Goal: Information Seeking & Learning: Learn about a topic

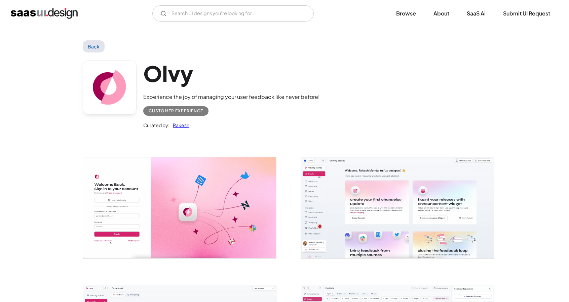
scroll to position [1060, 0]
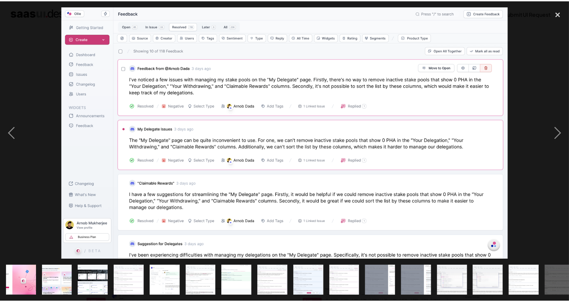
scroll to position [0, 338]
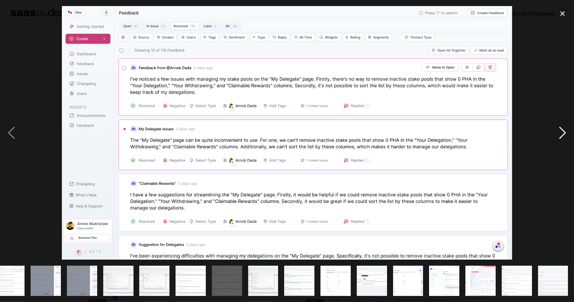
click at [562, 132] on div "next image" at bounding box center [562, 133] width 23 height 254
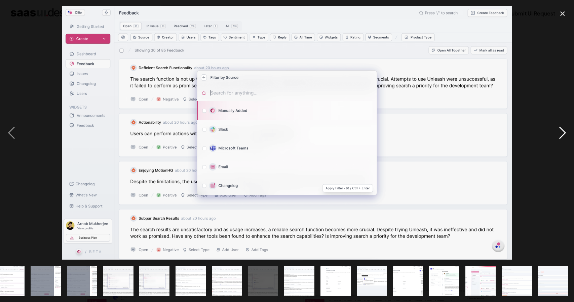
click at [562, 132] on div "next image" at bounding box center [562, 133] width 23 height 254
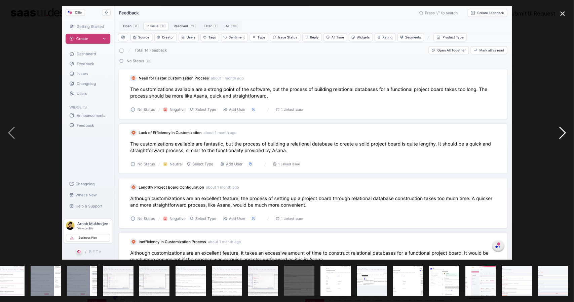
click at [562, 132] on div "next image" at bounding box center [562, 133] width 23 height 254
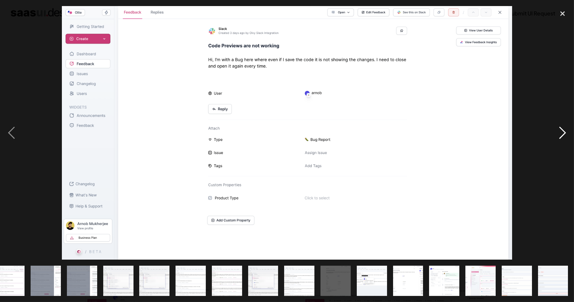
click at [562, 132] on div "next image" at bounding box center [562, 133] width 23 height 254
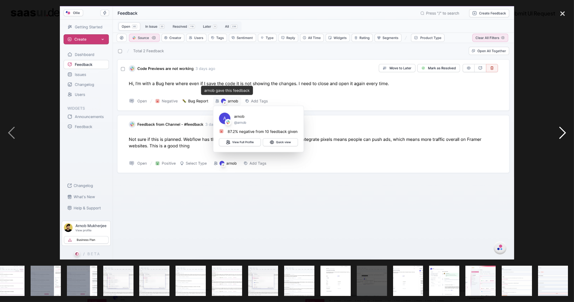
click at [562, 132] on div "next image" at bounding box center [562, 133] width 23 height 254
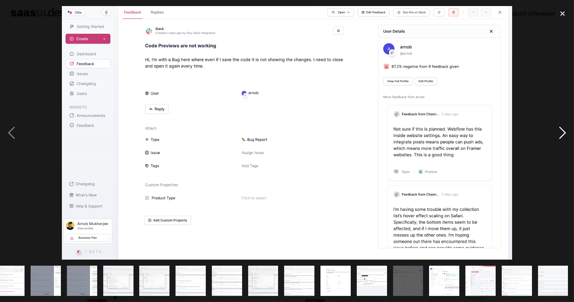
click at [562, 128] on div "next image" at bounding box center [562, 133] width 23 height 254
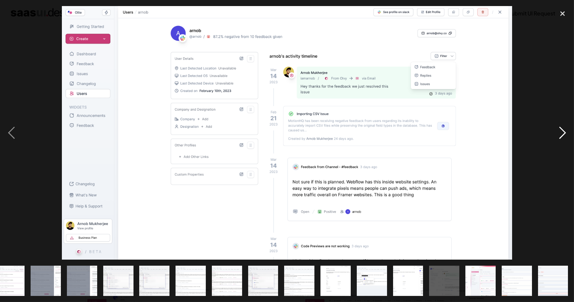
click at [561, 132] on div "next image" at bounding box center [562, 133] width 23 height 254
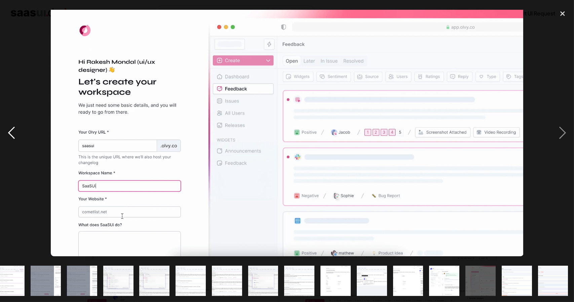
click at [10, 133] on div "previous image" at bounding box center [11, 133] width 23 height 254
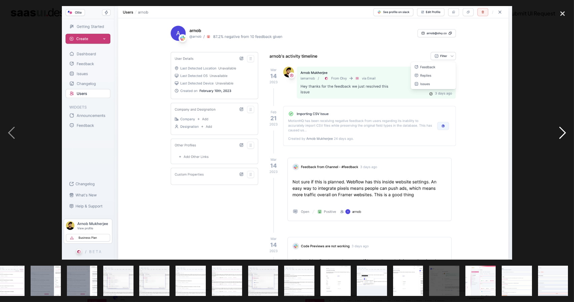
click at [560, 133] on div "next image" at bounding box center [562, 133] width 23 height 254
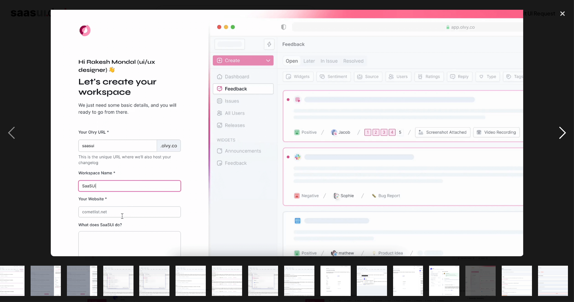
click at [560, 133] on div "next image" at bounding box center [562, 133] width 23 height 254
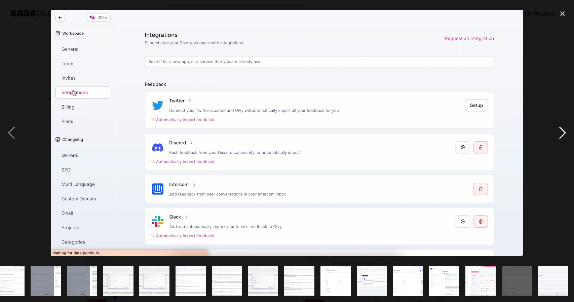
click at [560, 133] on div "next image" at bounding box center [562, 133] width 23 height 254
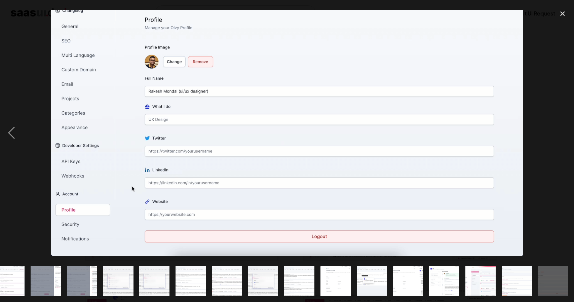
click at [560, 133] on div "next image" at bounding box center [562, 133] width 23 height 254
click at [550, 86] on div at bounding box center [287, 133] width 574 height 254
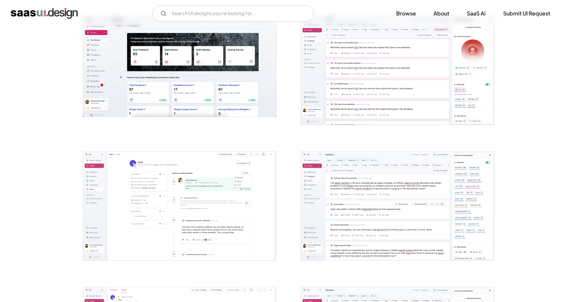
scroll to position [0, 0]
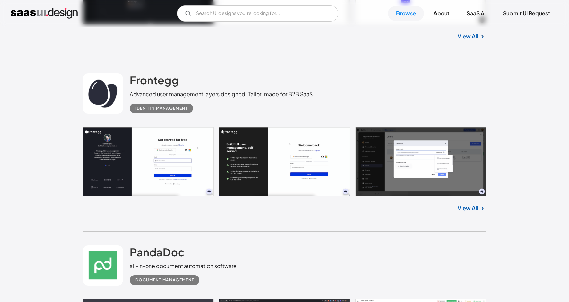
scroll to position [2119, 0]
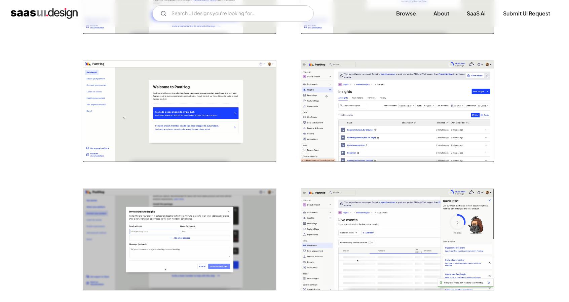
scroll to position [740, 0]
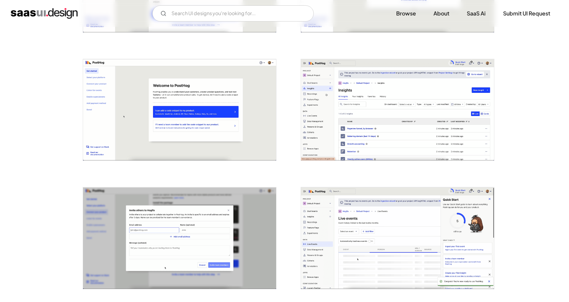
click at [421, 121] on img "open lightbox" at bounding box center [397, 110] width 193 height 102
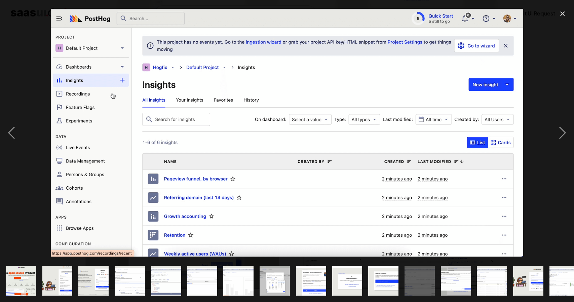
click at [549, 50] on div at bounding box center [287, 133] width 574 height 254
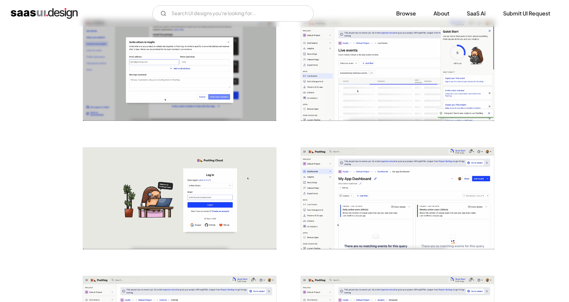
scroll to position [976, 0]
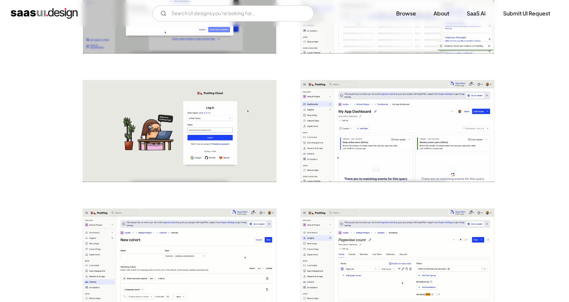
click at [433, 110] on img "open lightbox" at bounding box center [397, 131] width 193 height 102
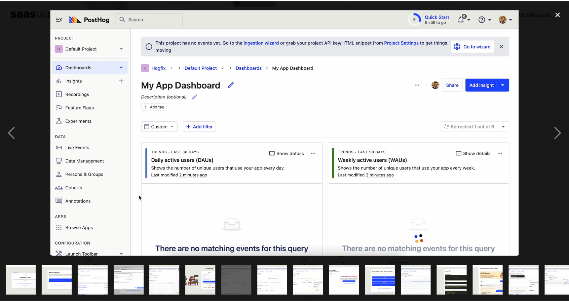
scroll to position [0, 338]
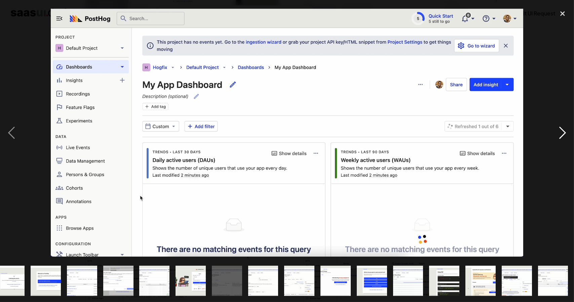
click at [555, 66] on div "next image" at bounding box center [562, 133] width 23 height 254
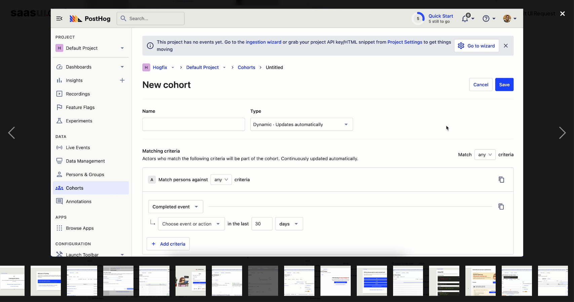
click at [565, 13] on div "close lightbox" at bounding box center [562, 13] width 23 height 15
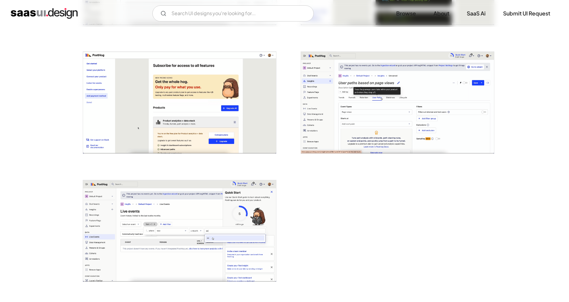
scroll to position [1547, 0]
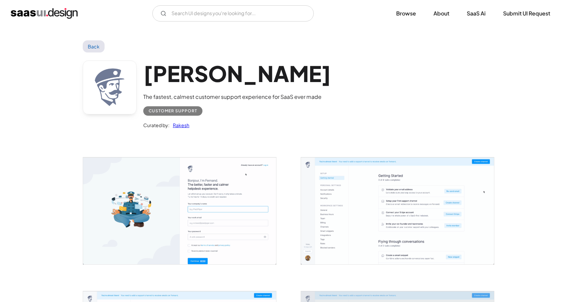
click at [209, 192] on img "open lightbox" at bounding box center [179, 210] width 193 height 107
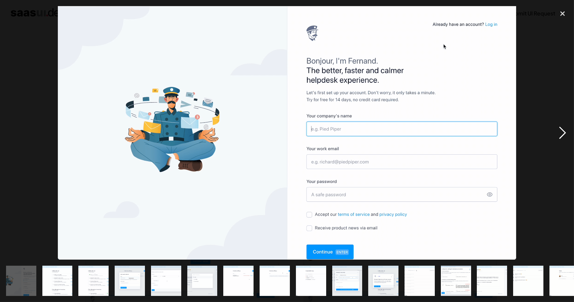
click at [561, 131] on div "next image" at bounding box center [562, 133] width 23 height 254
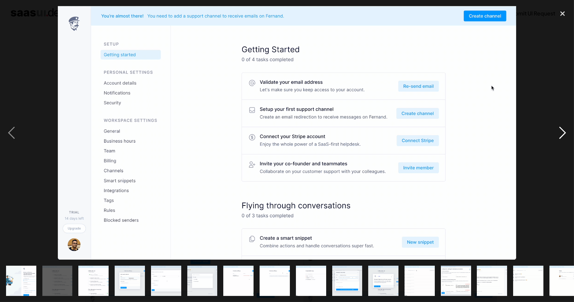
click at [563, 133] on div "next image" at bounding box center [562, 133] width 23 height 254
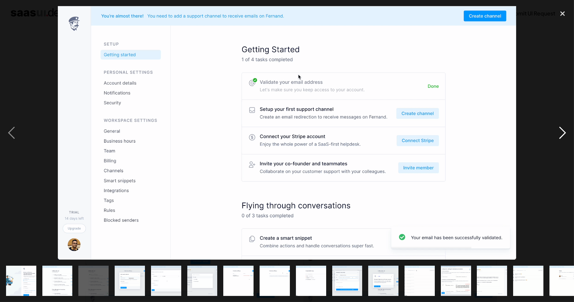
click at [563, 133] on div "next image" at bounding box center [562, 133] width 23 height 254
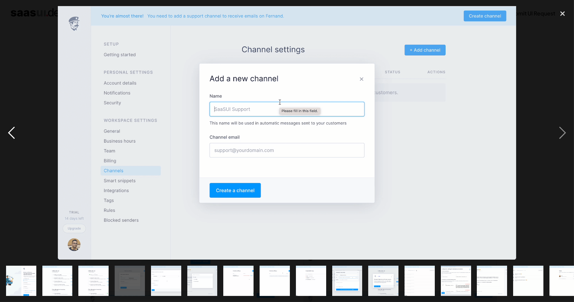
click at [10, 137] on div "previous image" at bounding box center [11, 133] width 23 height 254
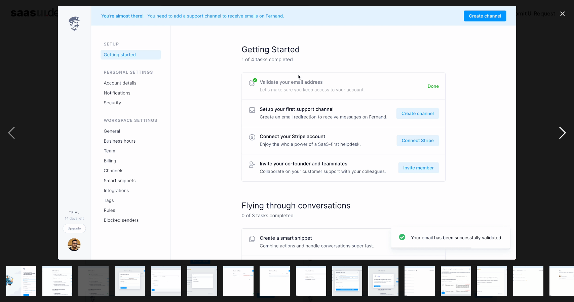
click at [565, 129] on div "next image" at bounding box center [562, 133] width 23 height 254
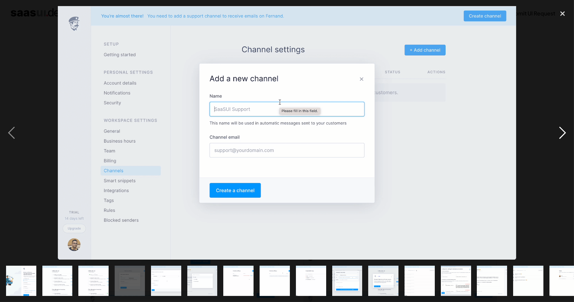
click at [565, 129] on div "next image" at bounding box center [562, 133] width 23 height 254
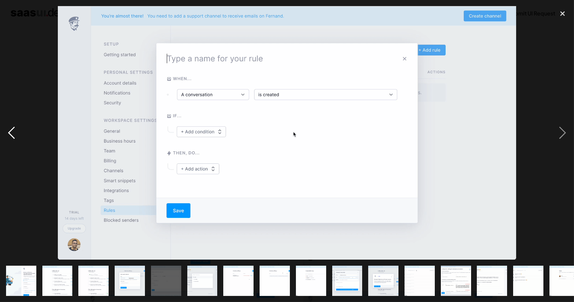
click at [14, 133] on div "previous image" at bounding box center [11, 133] width 23 height 254
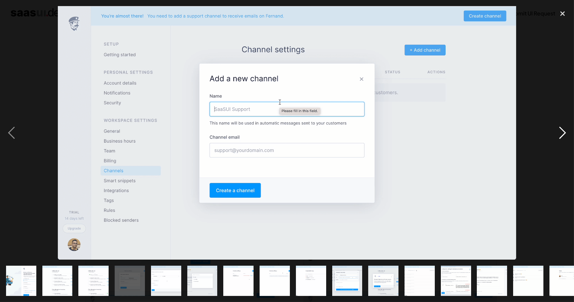
click at [561, 132] on div "next image" at bounding box center [562, 133] width 23 height 254
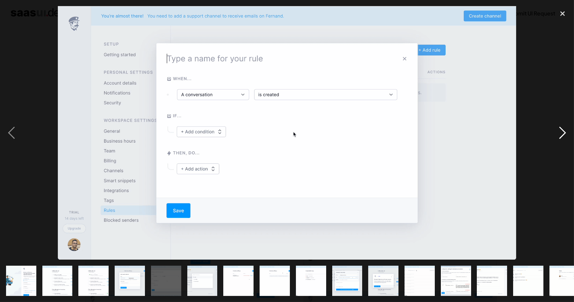
click at [560, 132] on div "next image" at bounding box center [562, 133] width 23 height 254
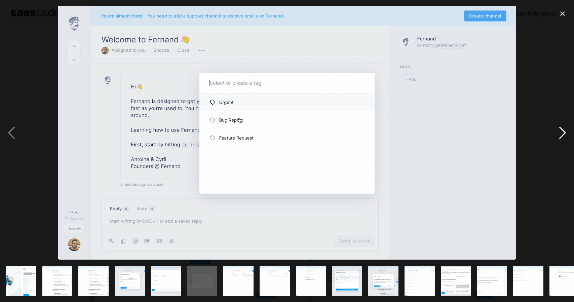
click at [560, 132] on div "next image" at bounding box center [562, 133] width 23 height 254
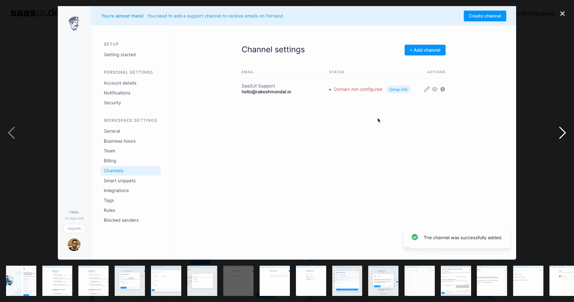
click at [560, 132] on div "next image" at bounding box center [562, 133] width 23 height 254
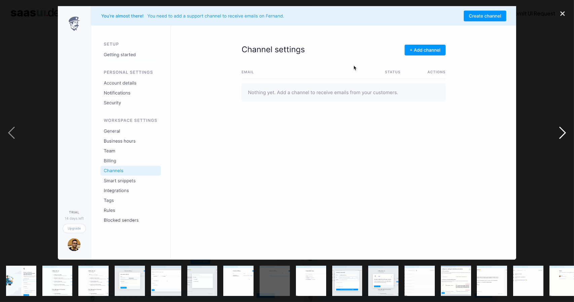
click at [560, 132] on div "next image" at bounding box center [562, 133] width 23 height 254
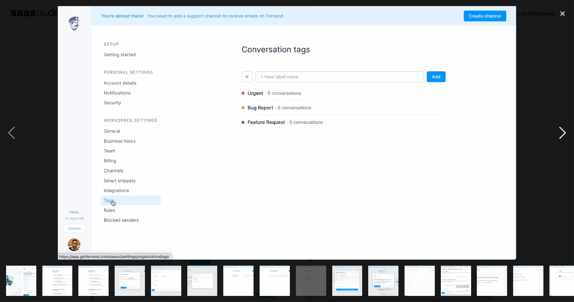
click at [560, 132] on div "next image" at bounding box center [562, 133] width 23 height 254
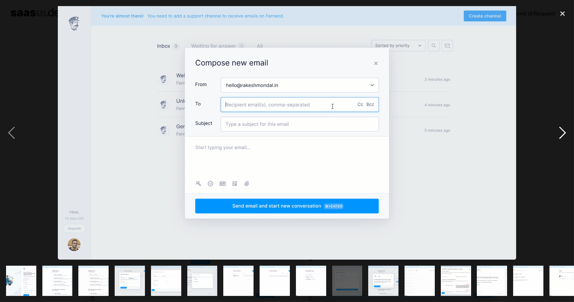
click at [558, 132] on div "next image" at bounding box center [562, 133] width 23 height 254
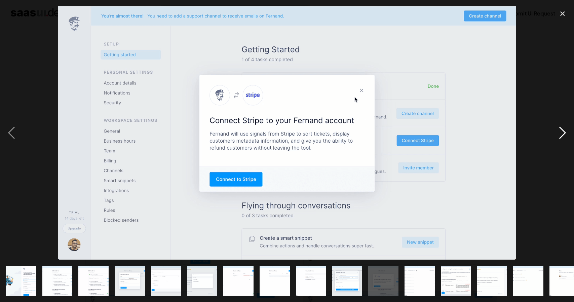
click at [558, 132] on div "next image" at bounding box center [562, 133] width 23 height 254
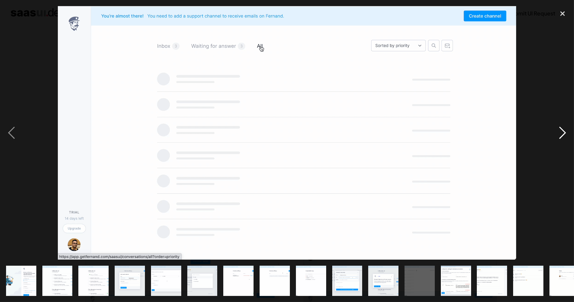
click at [558, 132] on div "next image" at bounding box center [562, 133] width 23 height 254
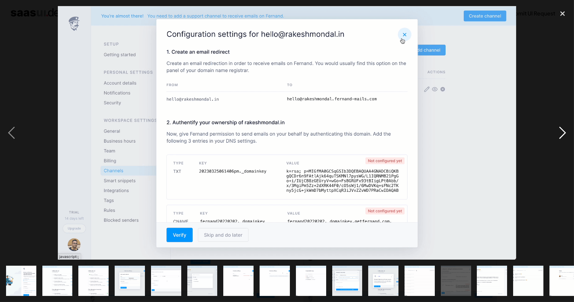
click at [558, 132] on div "next image" at bounding box center [562, 133] width 23 height 254
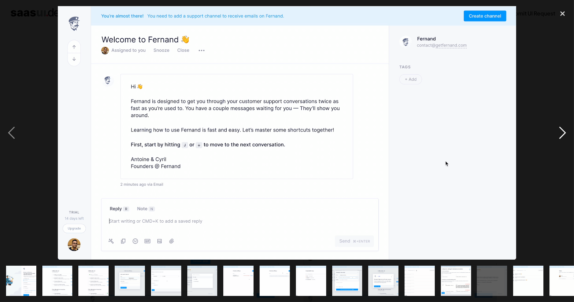
click at [558, 132] on div "next image" at bounding box center [562, 133] width 23 height 254
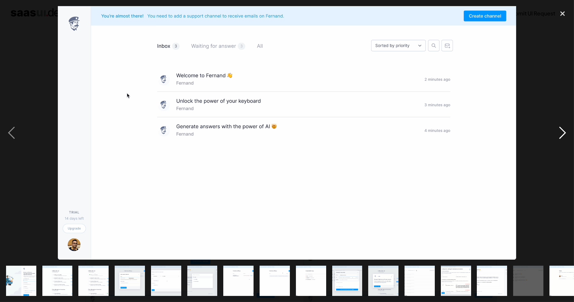
click at [558, 132] on div "next image" at bounding box center [562, 133] width 23 height 254
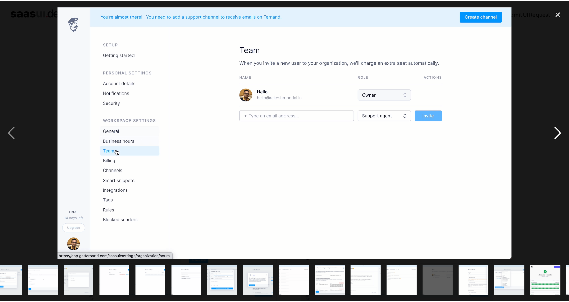
scroll to position [0, 157]
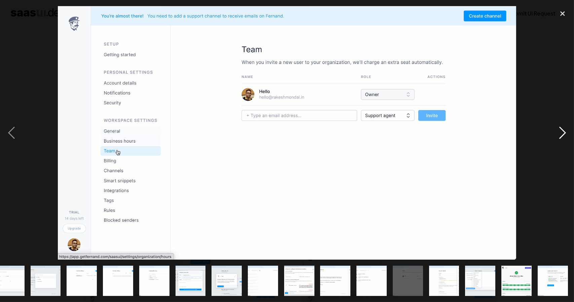
click at [558, 132] on div "next image" at bounding box center [562, 133] width 23 height 254
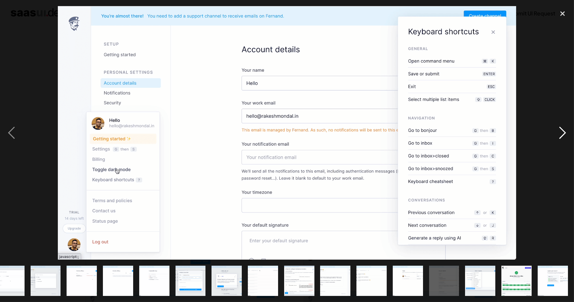
click at [558, 132] on div "next image" at bounding box center [562, 133] width 23 height 254
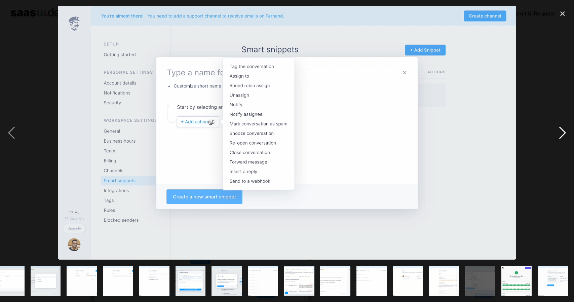
click at [558, 132] on div "next image" at bounding box center [562, 133] width 23 height 254
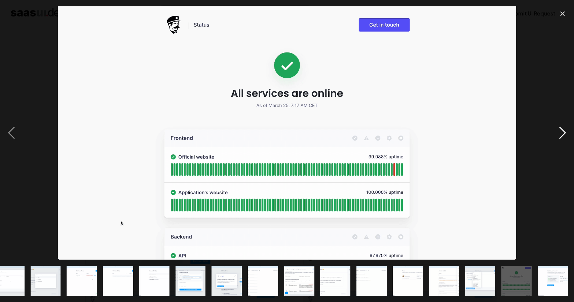
click at [558, 132] on div "next image" at bounding box center [562, 133] width 23 height 254
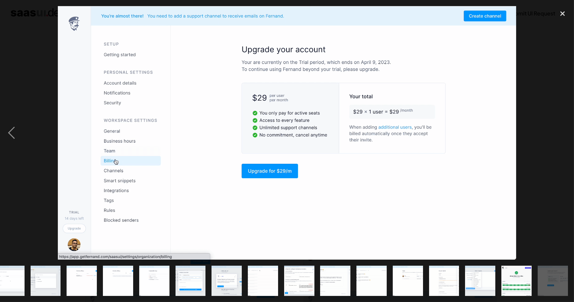
click at [558, 132] on div "next image" at bounding box center [562, 133] width 23 height 254
click at [562, 15] on div "close lightbox" at bounding box center [562, 13] width 23 height 15
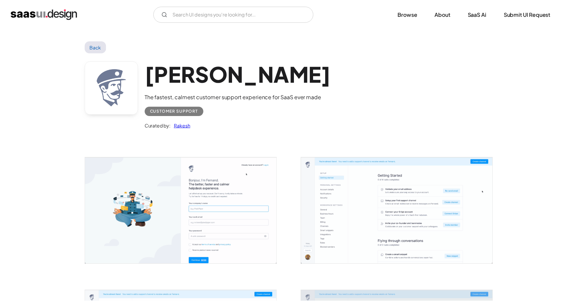
scroll to position [0, 0]
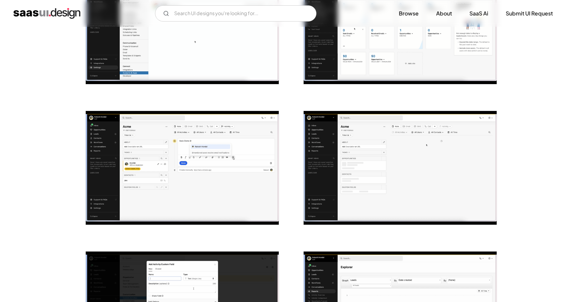
scroll to position [202, 0]
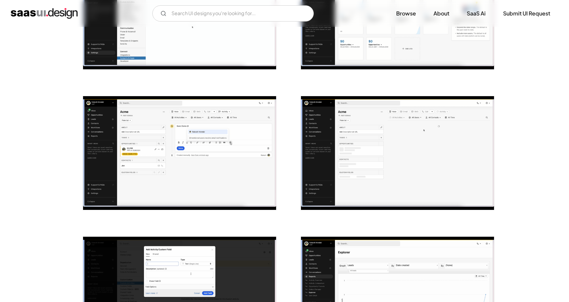
click at [135, 153] on img "open lightbox" at bounding box center [179, 153] width 193 height 114
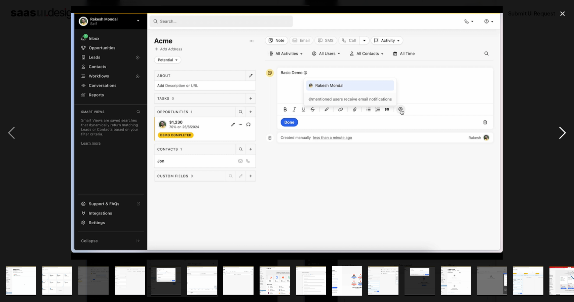
click at [558, 133] on div "next image" at bounding box center [562, 133] width 23 height 254
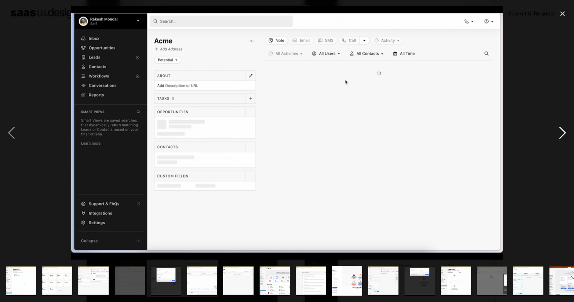
click at [558, 133] on div "next image" at bounding box center [562, 133] width 23 height 254
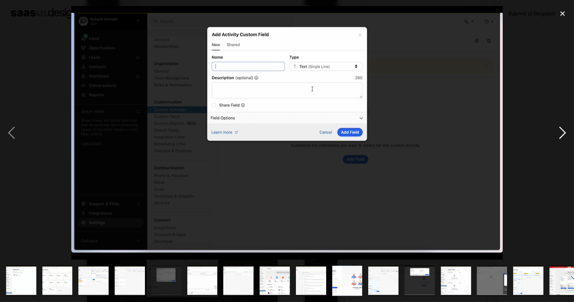
click at [558, 133] on div "next image" at bounding box center [562, 133] width 23 height 254
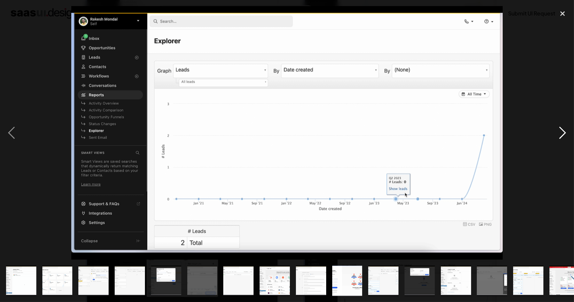
click at [559, 133] on div "next image" at bounding box center [562, 133] width 23 height 254
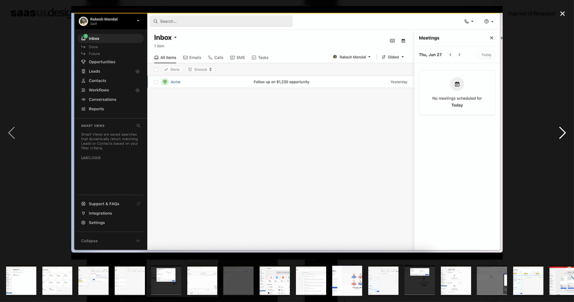
click at [559, 133] on div "next image" at bounding box center [562, 133] width 23 height 254
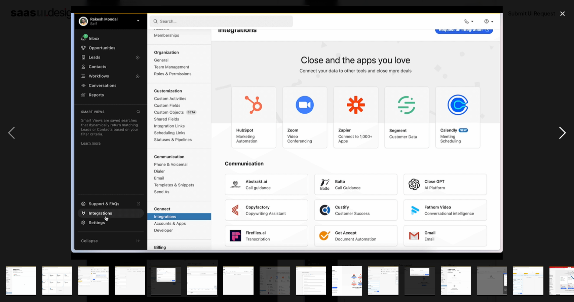
click at [559, 133] on div "next image" at bounding box center [562, 133] width 23 height 254
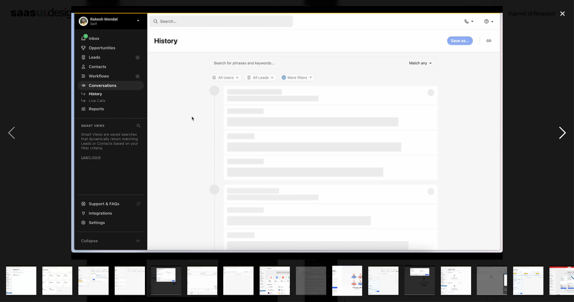
click at [559, 133] on div "next image" at bounding box center [562, 133] width 23 height 254
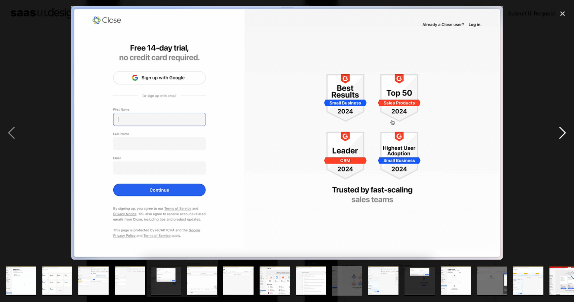
click at [559, 133] on div "next image" at bounding box center [562, 133] width 23 height 254
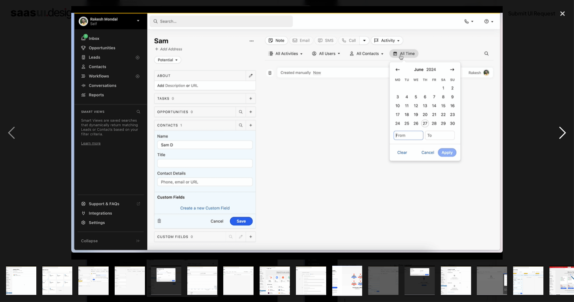
click at [559, 133] on div "next image" at bounding box center [562, 133] width 23 height 254
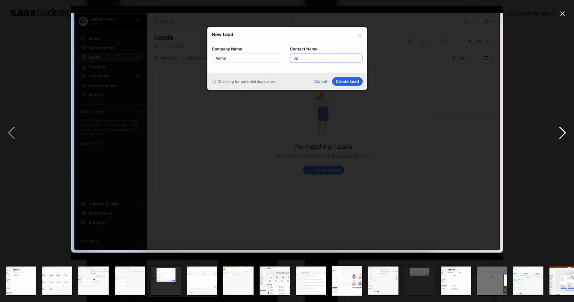
click at [559, 133] on div "next image" at bounding box center [562, 133] width 23 height 254
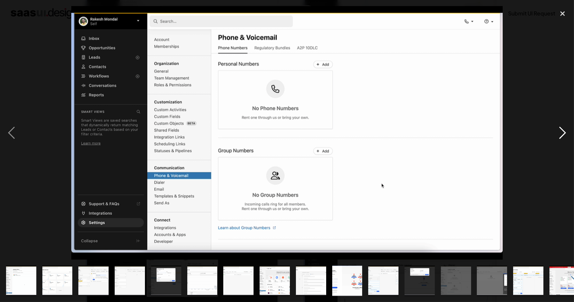
click at [559, 133] on div "next image" at bounding box center [562, 133] width 23 height 254
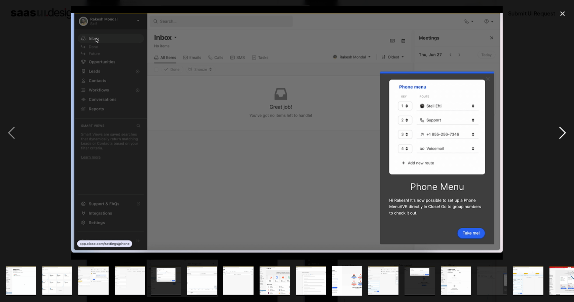
click at [559, 133] on div "next image" at bounding box center [562, 133] width 23 height 254
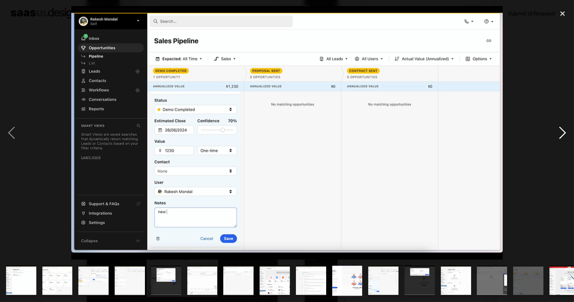
click at [559, 133] on div "next image" at bounding box center [562, 133] width 23 height 254
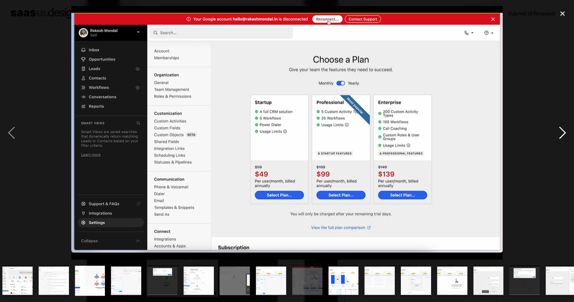
scroll to position [0, 265]
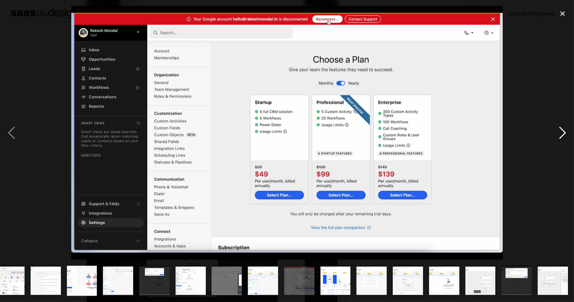
click at [559, 133] on div "next image" at bounding box center [562, 133] width 23 height 254
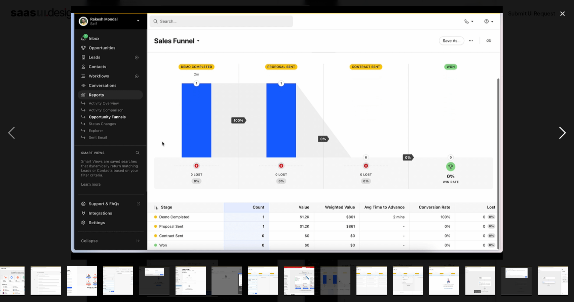
click at [559, 133] on div "next image" at bounding box center [562, 133] width 23 height 254
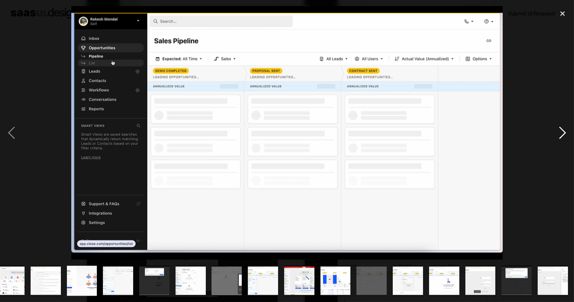
click at [559, 133] on div "next image" at bounding box center [562, 133] width 23 height 254
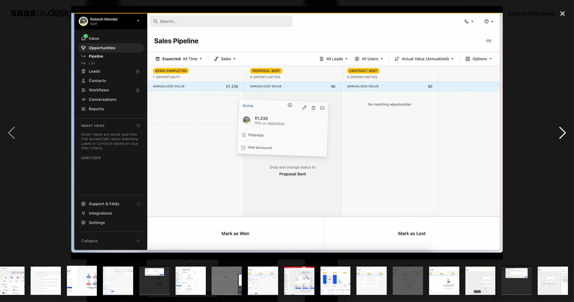
click at [559, 133] on div "next image" at bounding box center [562, 133] width 23 height 254
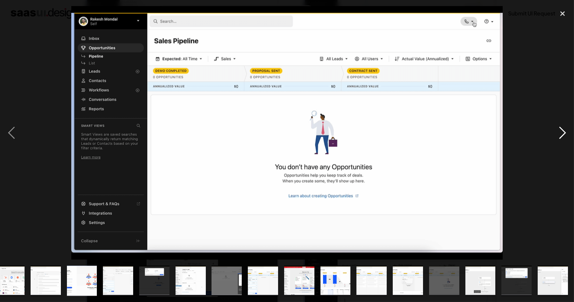
click at [559, 133] on div "next image" at bounding box center [562, 133] width 23 height 254
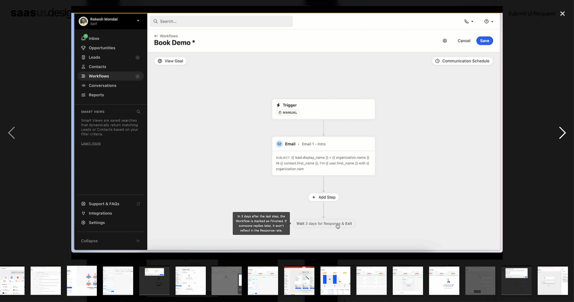
click at [559, 133] on div "next image" at bounding box center [562, 133] width 23 height 254
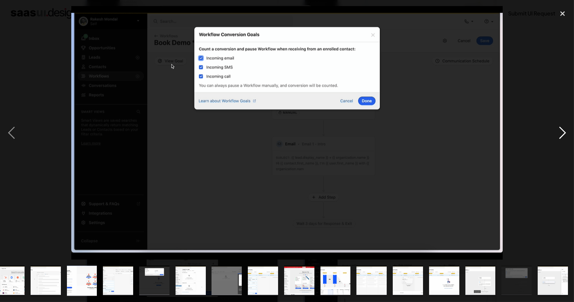
click at [559, 133] on div "next image" at bounding box center [562, 133] width 23 height 254
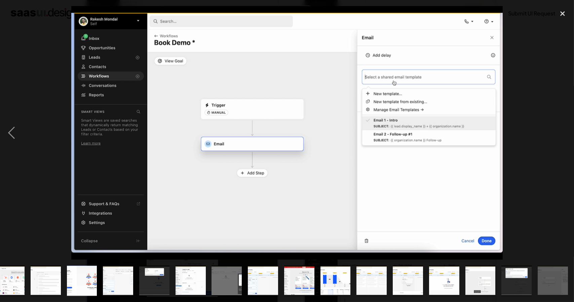
click at [559, 133] on div "next image" at bounding box center [562, 133] width 23 height 254
drag, startPoint x: 557, startPoint y: 76, endPoint x: 555, endPoint y: 78, distance: 3.6
click at [555, 78] on div "next image" at bounding box center [562, 133] width 23 height 254
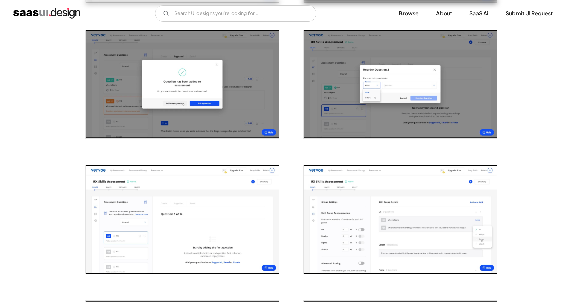
scroll to position [1110, 0]
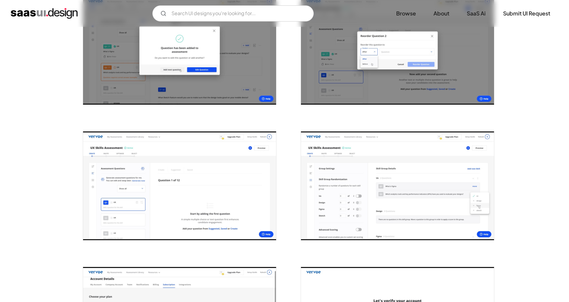
click at [372, 185] on img "open lightbox" at bounding box center [397, 186] width 193 height 109
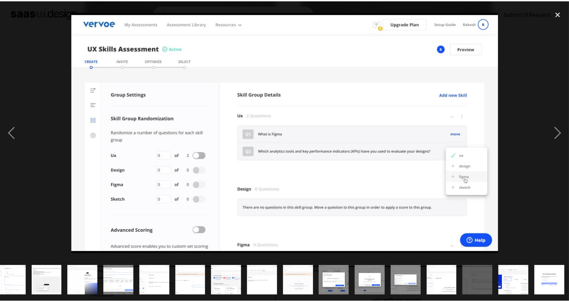
scroll to position [0, 157]
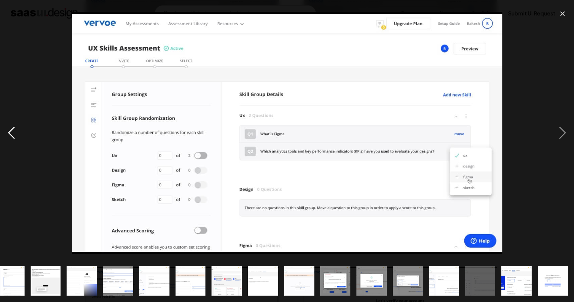
click at [11, 174] on div "previous image" at bounding box center [11, 133] width 23 height 254
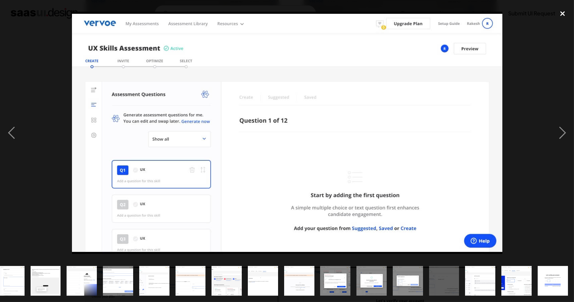
click at [564, 16] on div "close lightbox" at bounding box center [562, 13] width 23 height 15
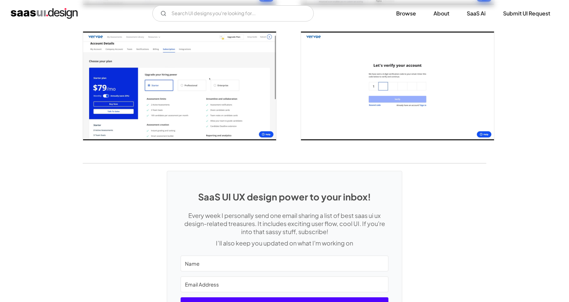
scroll to position [1426, 0]
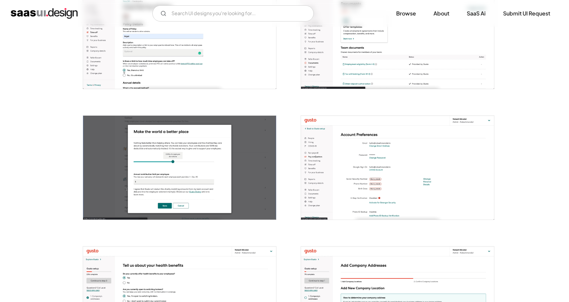
scroll to position [706, 0]
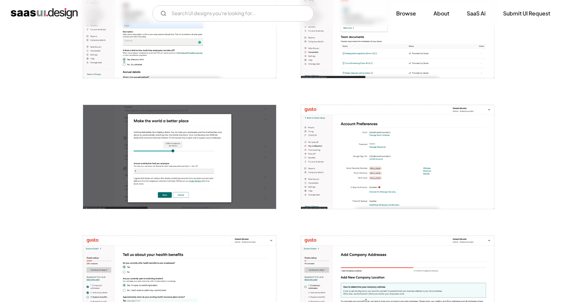
click at [448, 189] on img "open lightbox" at bounding box center [397, 157] width 193 height 104
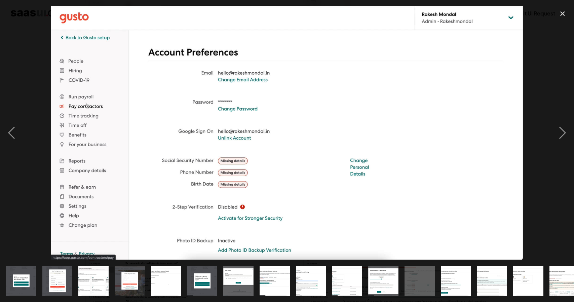
click at [543, 191] on div at bounding box center [287, 133] width 574 height 254
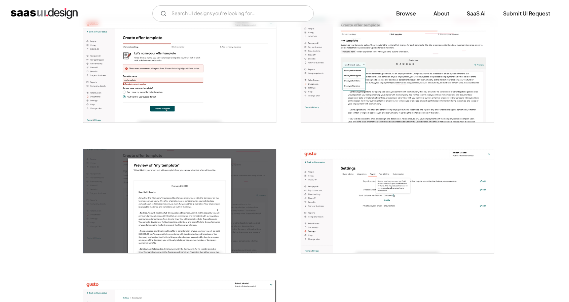
scroll to position [1615, 0]
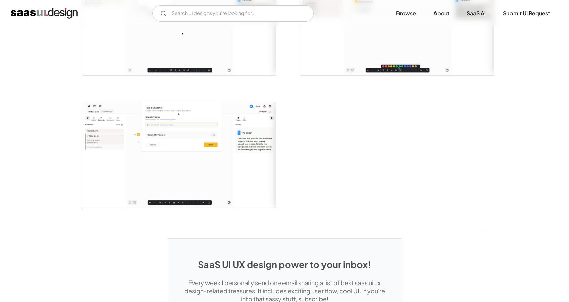
scroll to position [1514, 0]
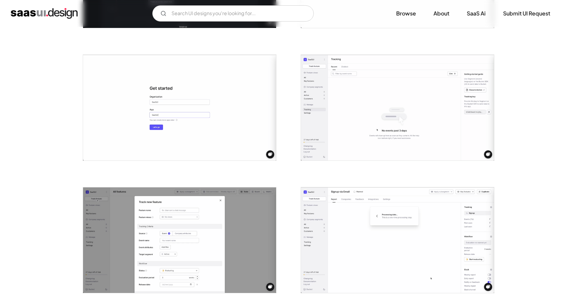
scroll to position [269, 0]
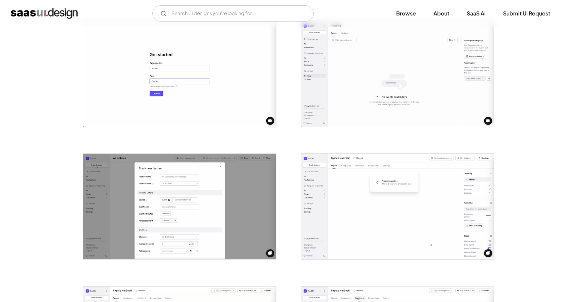
click at [396, 76] on img "open lightbox" at bounding box center [397, 74] width 193 height 106
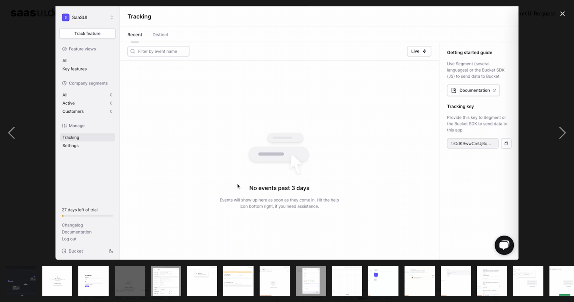
click at [27, 68] on div at bounding box center [287, 133] width 574 height 254
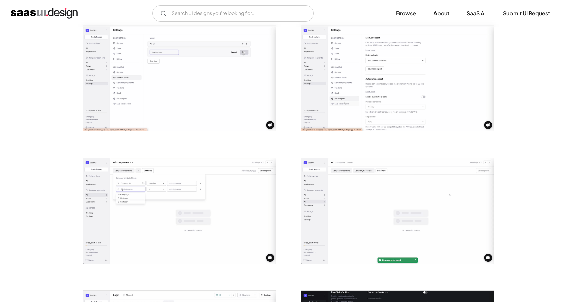
scroll to position [1009, 0]
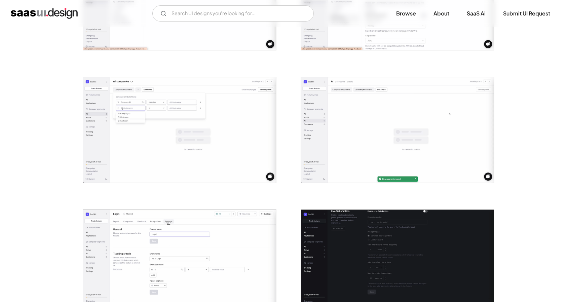
click at [141, 122] on img "open lightbox" at bounding box center [179, 130] width 193 height 106
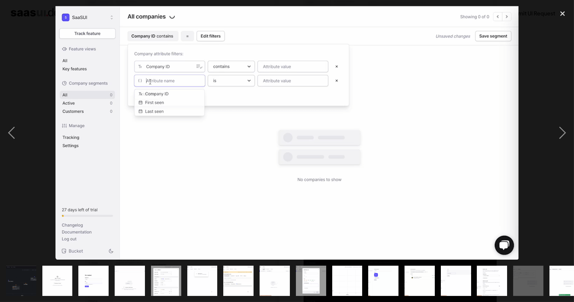
click at [29, 190] on div at bounding box center [287, 133] width 574 height 254
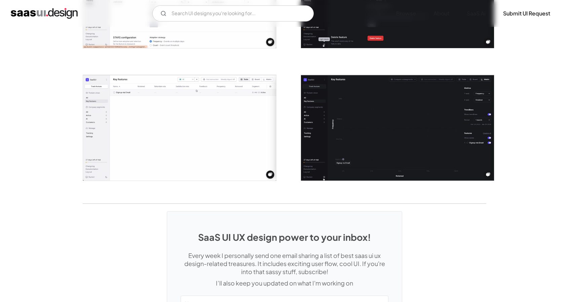
scroll to position [1278, 0]
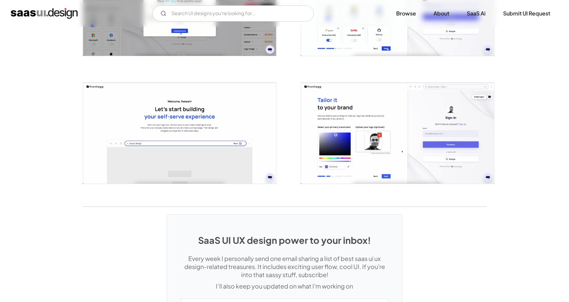
scroll to position [1581, 0]
